Goal: Information Seeking & Learning: Check status

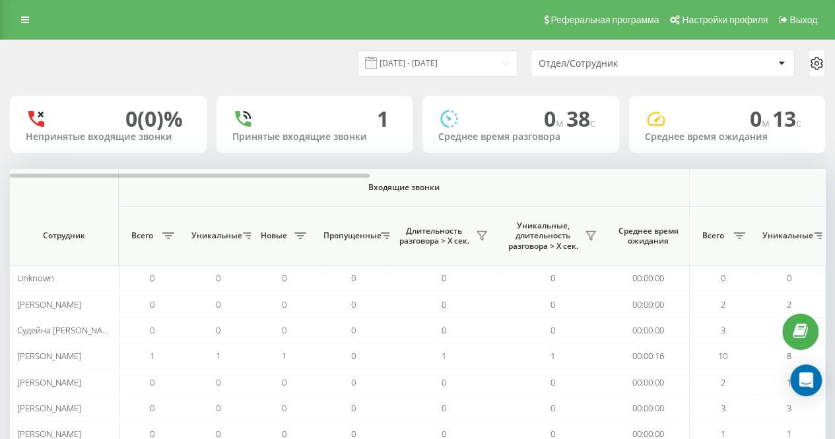
click at [270, 72] on div "[DATE] - [DATE] Отдел/Сотрудник" at bounding box center [417, 63] width 815 height 28
click at [276, 59] on div "[DATE] - [DATE] Отдел/Сотрудник" at bounding box center [417, 63] width 815 height 28
click at [298, 73] on div "[DATE] - [DATE] Отдел/Сотрудник" at bounding box center [417, 63] width 815 height 28
click at [336, 73] on div "[DATE] - [DATE] Отдел/Сотрудник" at bounding box center [417, 63] width 815 height 28
click at [592, 239] on icon at bounding box center [590, 235] width 11 height 11
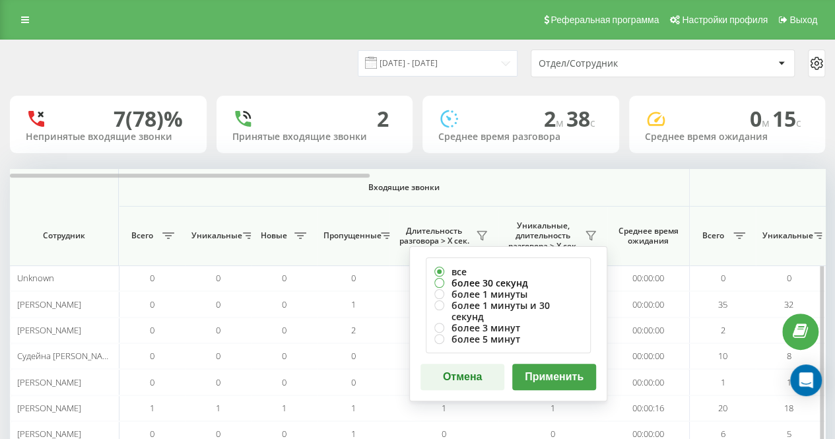
click at [518, 285] on label "более 30 секунд" at bounding box center [508, 282] width 148 height 11
radio input "true"
drag, startPoint x: 547, startPoint y: 375, endPoint x: 487, endPoint y: 340, distance: 69.5
click at [546, 375] on button "Применить" at bounding box center [554, 377] width 84 height 26
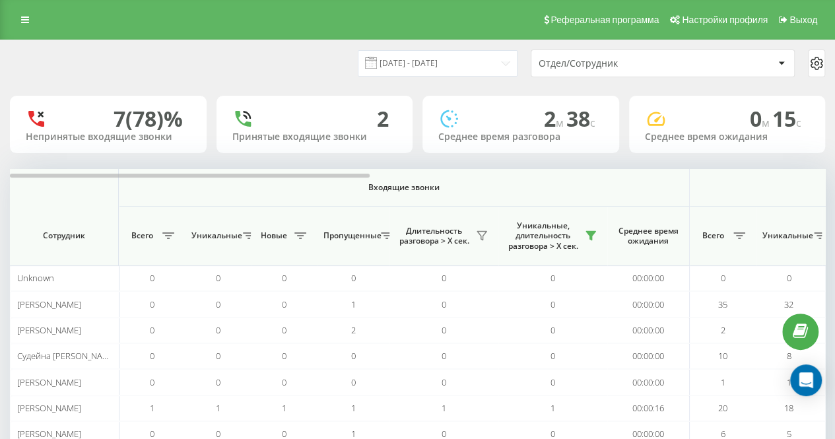
click at [234, 57] on div "[DATE] - [DATE] Отдел/Сотрудник" at bounding box center [417, 63] width 815 height 28
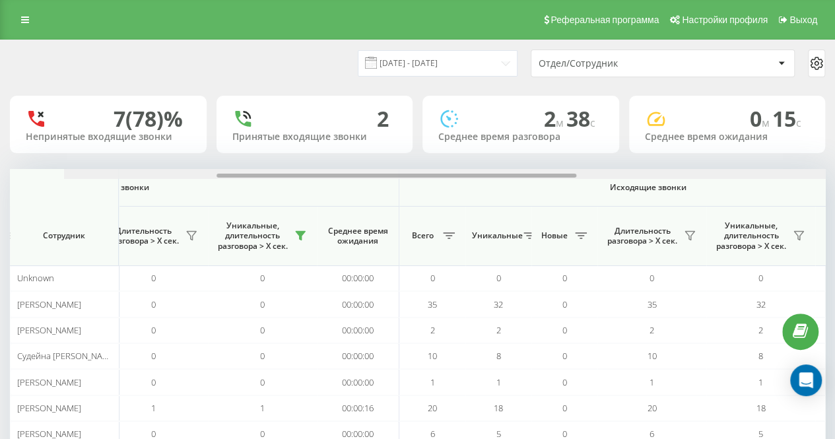
scroll to position [0, 354]
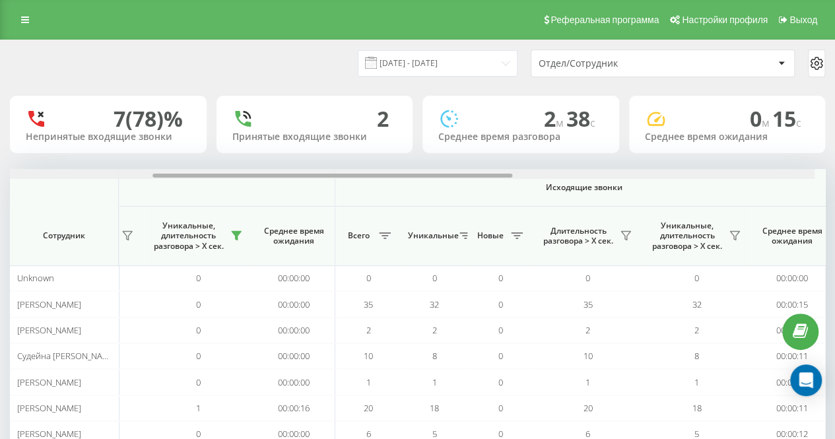
drag, startPoint x: 331, startPoint y: 175, endPoint x: 480, endPoint y: 166, distance: 148.7
click at [480, 166] on div "20.08.2025 - 20.08.2025 Отдел/Сотрудник 7 (78)% Непринятые входящие звонки 2 Пр…" at bounding box center [417, 288] width 815 height 497
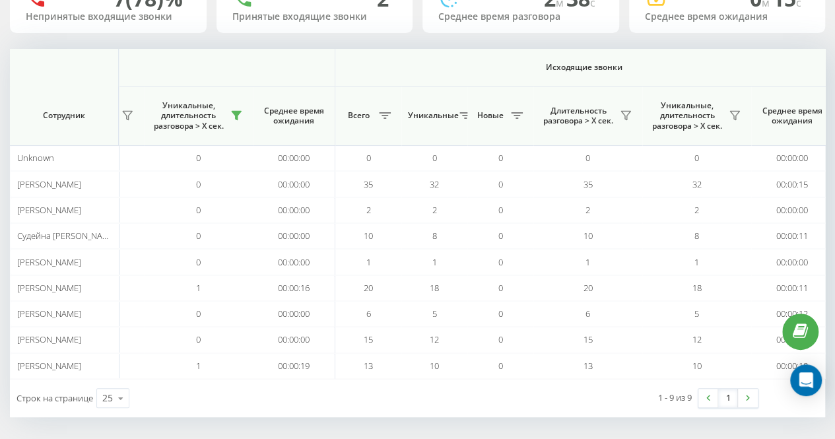
scroll to position [0, 1026]
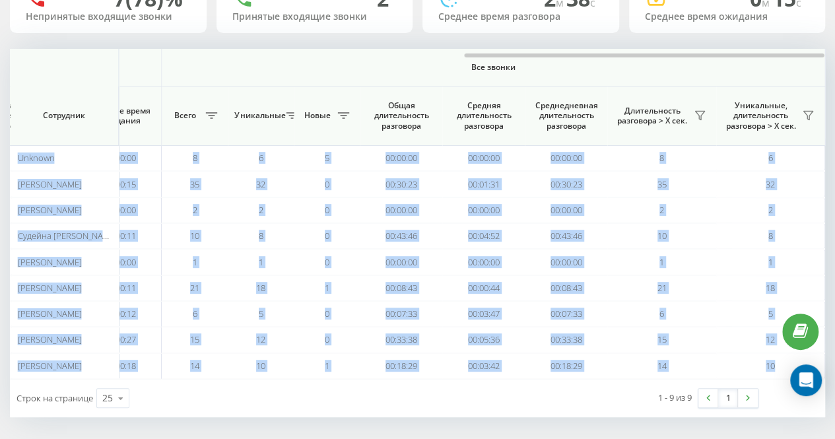
drag, startPoint x: 499, startPoint y: 52, endPoint x: 614, endPoint y: 40, distance: 115.4
click at [614, 40] on div "20.08.2025 - 20.08.2025 Отдел/Сотрудник 7 (78)% Непринятые входящие звонки 2 Пр…" at bounding box center [417, 168] width 815 height 497
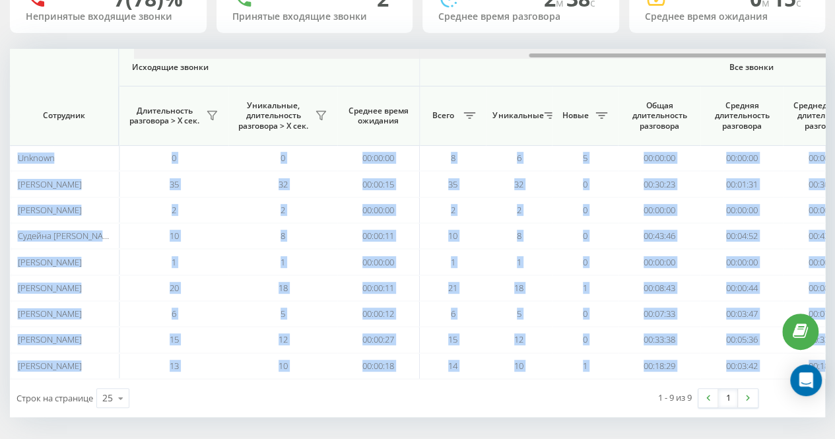
drag, startPoint x: 486, startPoint y: 56, endPoint x: 362, endPoint y: 60, distance: 124.1
click at [362, 60] on div "Входящие звонки Исходящие звонки Все звонки Сотрудник Всего Уникальные Новые Пр…" at bounding box center [417, 214] width 815 height 330
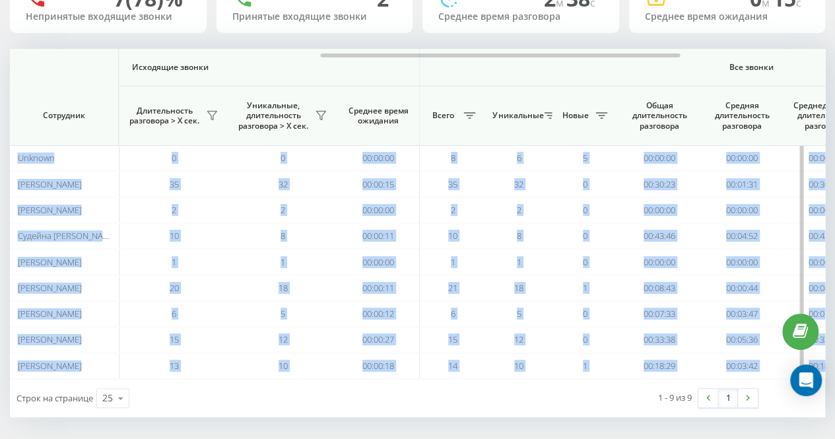
scroll to position [0, 747]
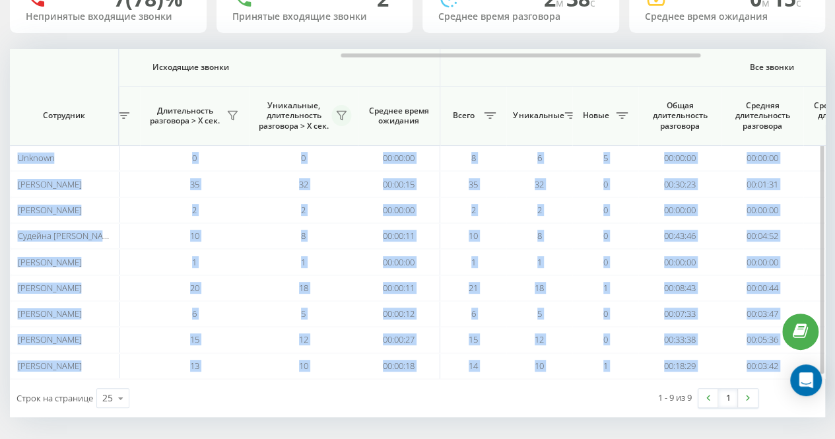
click at [341, 107] on button at bounding box center [341, 115] width 20 height 21
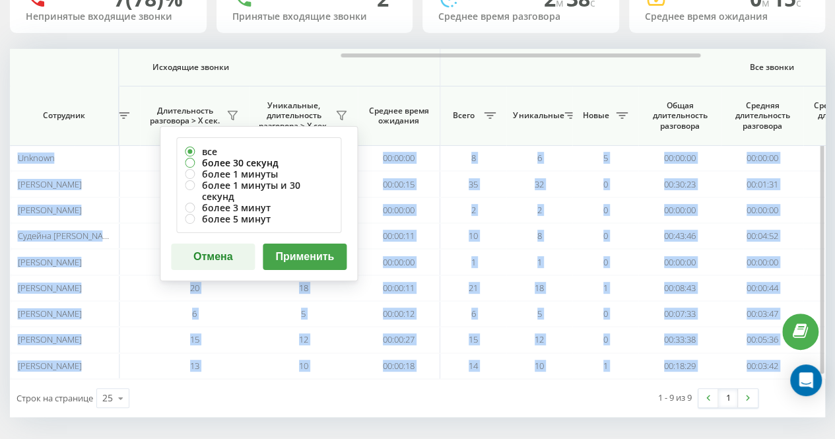
click at [293, 159] on label "более 30 секунд" at bounding box center [259, 162] width 148 height 11
radio input "true"
drag, startPoint x: 302, startPoint y: 239, endPoint x: 301, endPoint y: 218, distance: 20.5
click at [302, 243] on button "Применить" at bounding box center [305, 256] width 84 height 26
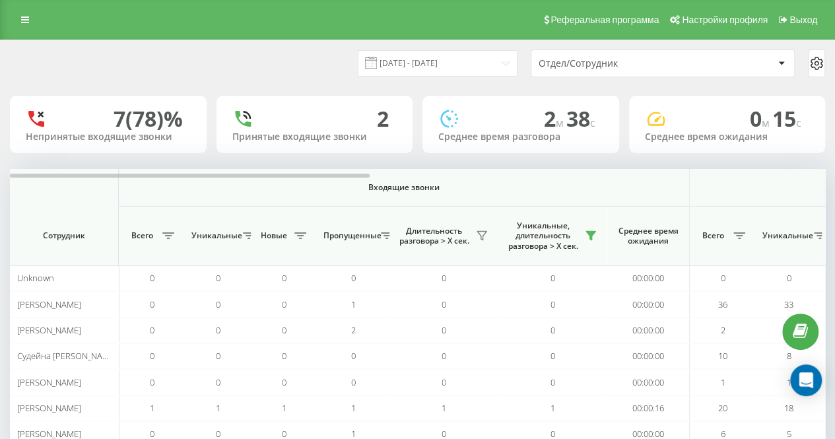
click at [331, 80] on div "[DATE] - [DATE] Отдел/Сотрудник" at bounding box center [417, 63] width 833 height 46
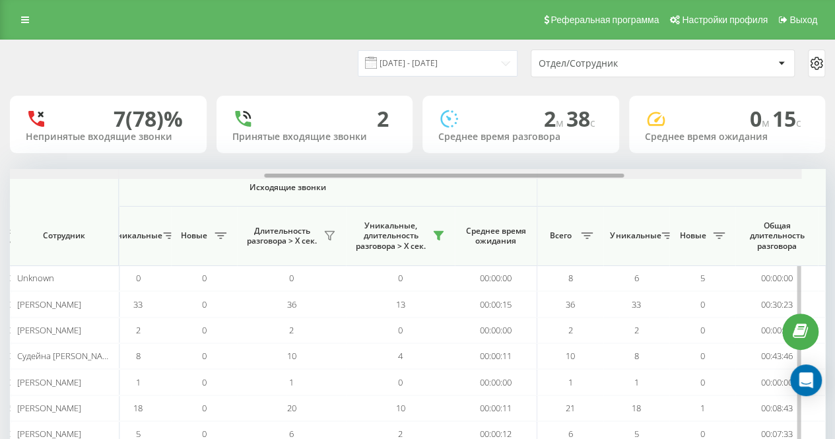
scroll to position [0, 654]
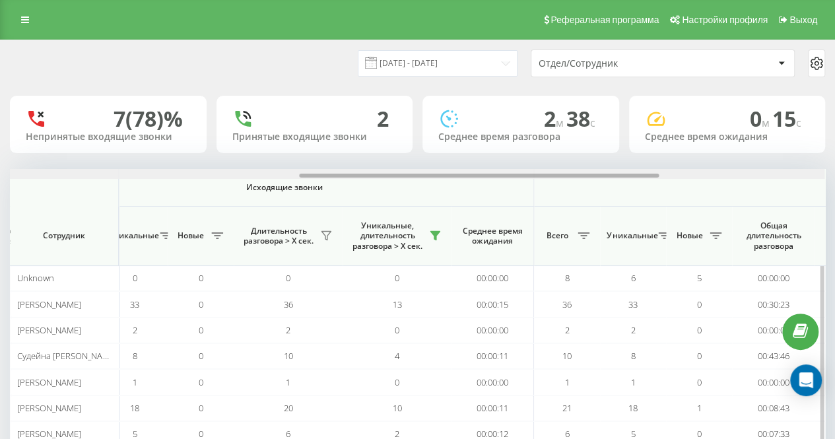
drag, startPoint x: 344, startPoint y: 174, endPoint x: 633, endPoint y: 171, distance: 289.6
click at [633, 171] on div at bounding box center [417, 174] width 814 height 10
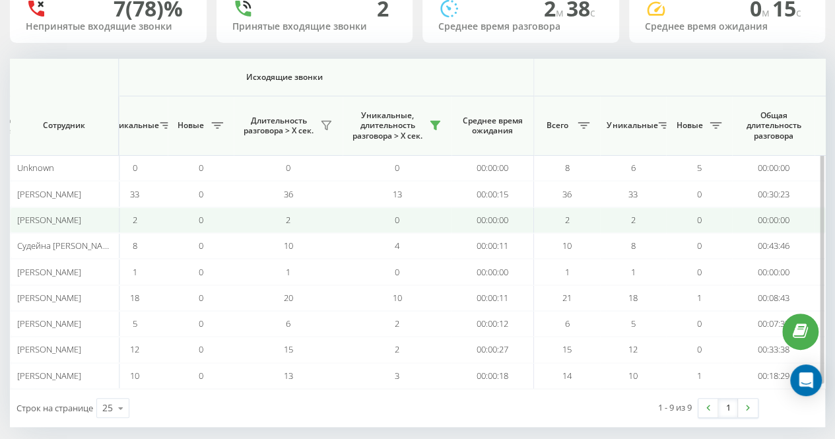
scroll to position [120, 0]
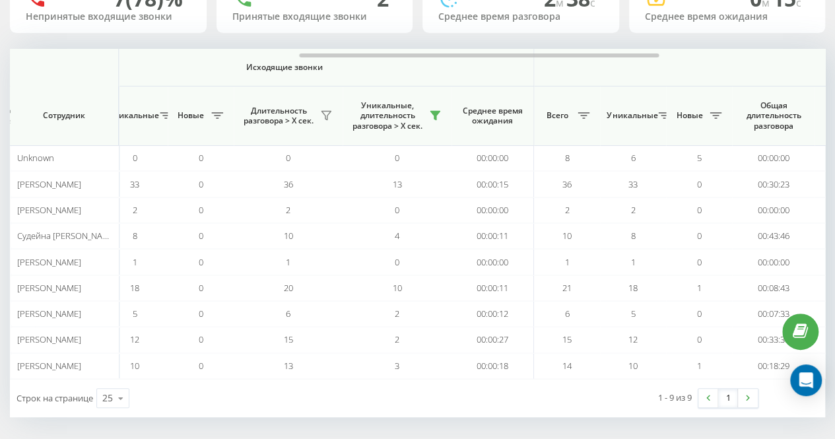
click at [467, 395] on div "1 - 9 из 9 1" at bounding box center [614, 398] width 305 height 38
click at [400, 38] on div "20.08.2025 - 20.08.2025 Отдел/Сотрудник 7 (78)% Непринятые входящие звонки 2 Пр…" at bounding box center [417, 168] width 815 height 497
click at [338, 43] on div "20.08.2025 - 20.08.2025 Отдел/Сотрудник 7 (78)% Непринятые входящие звонки 2 Пр…" at bounding box center [417, 168] width 815 height 497
